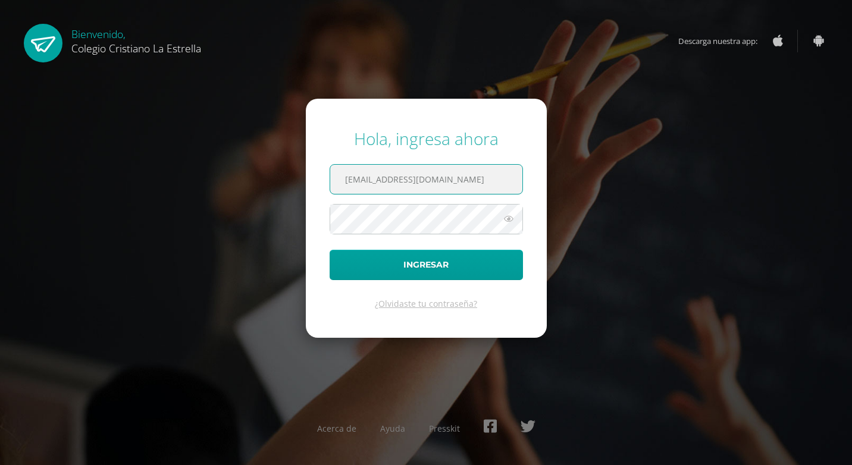
click at [455, 180] on input "[EMAIL_ADDRESS][DOMAIN_NAME]" at bounding box center [426, 179] width 192 height 29
type input "[EMAIL_ADDRESS][DOMAIN_NAME]"
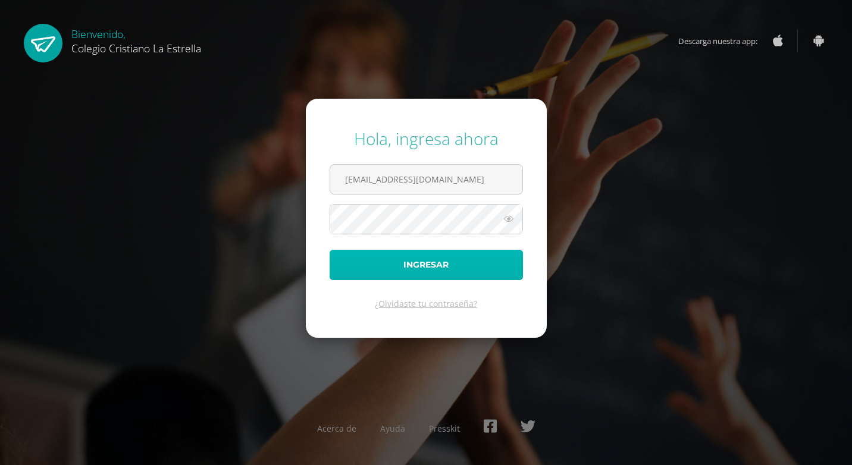
click at [418, 269] on button "Ingresar" at bounding box center [425, 265] width 193 height 30
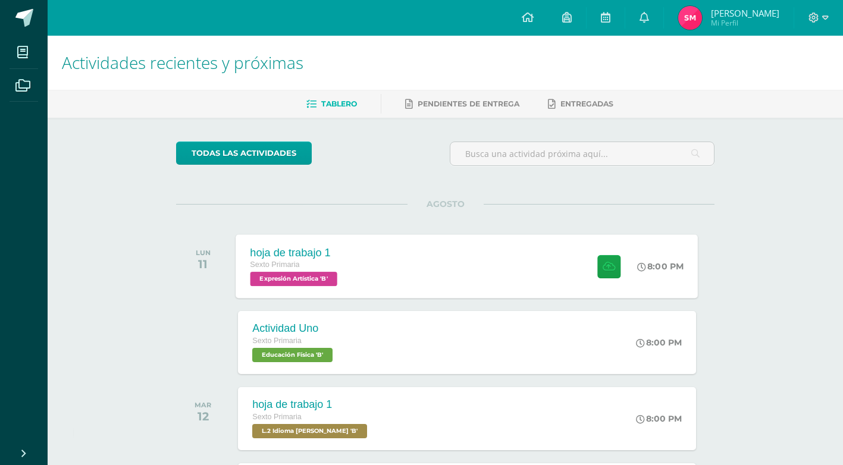
click at [508, 262] on div "hoja de trabajo 1 Sexto Primaria Expresión Artística 'B' 8:00 PM hoja de trabaj…" at bounding box center [467, 266] width 462 height 64
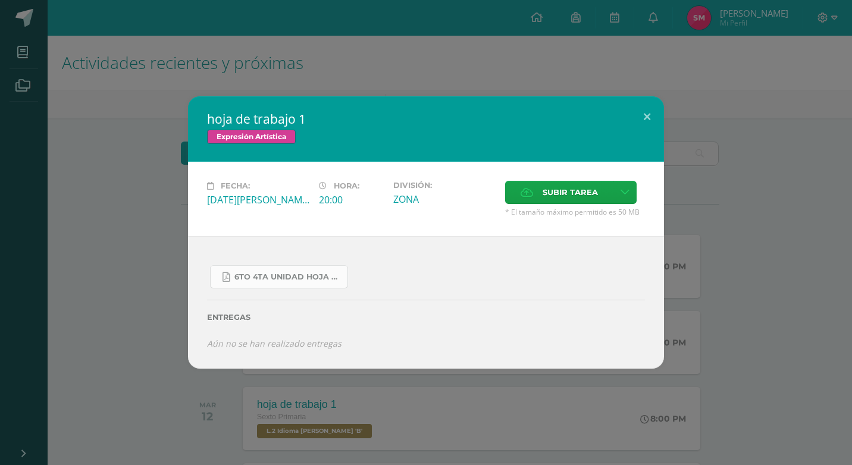
click at [316, 283] on link "6to 4ta unidad hoja de trabajo expresion.pdf" at bounding box center [279, 276] width 138 height 23
click at [146, 136] on div "hoja de trabajo 1 Expresión Artística Fecha: Lunes 11 de Agosto Hora: 20:00 Div…" at bounding box center [426, 232] width 842 height 272
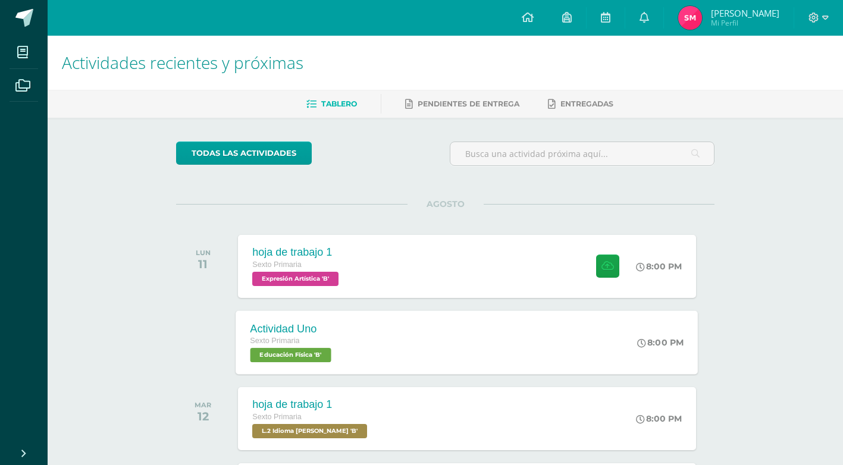
click at [341, 325] on div "Actividad Uno Sexto Primaria Educación Física 'B'" at bounding box center [292, 342] width 113 height 64
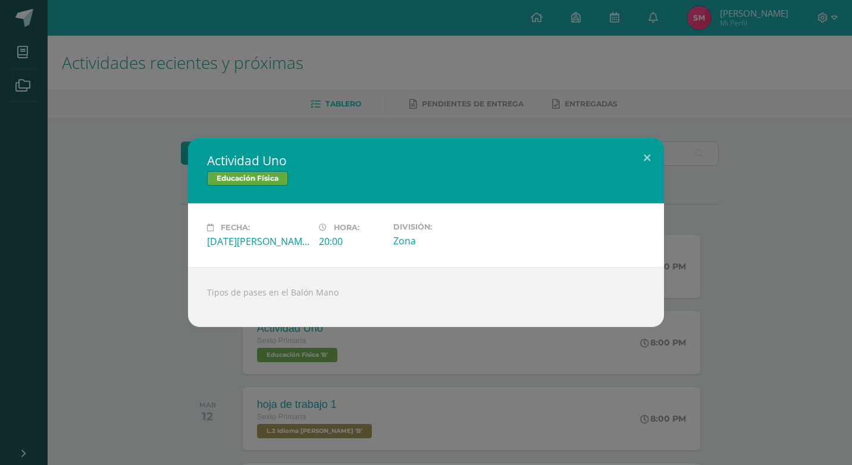
click at [146, 266] on div "Actividad Uno Educación Física Fecha: Lunes 11 de Agosto Hora: 20:00 División: …" at bounding box center [426, 232] width 842 height 189
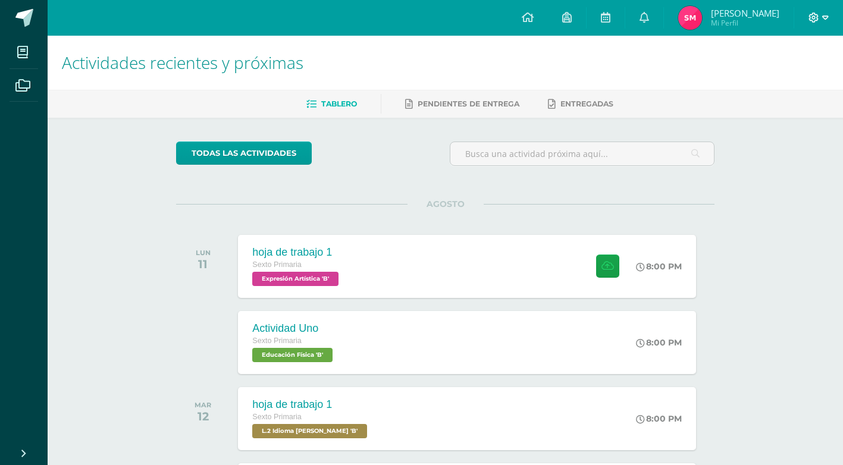
click at [824, 19] on icon at bounding box center [825, 17] width 7 height 4
click at [789, 84] on span "Cerrar sesión" at bounding box center [788, 81] width 54 height 11
